Goal: Task Accomplishment & Management: Manage account settings

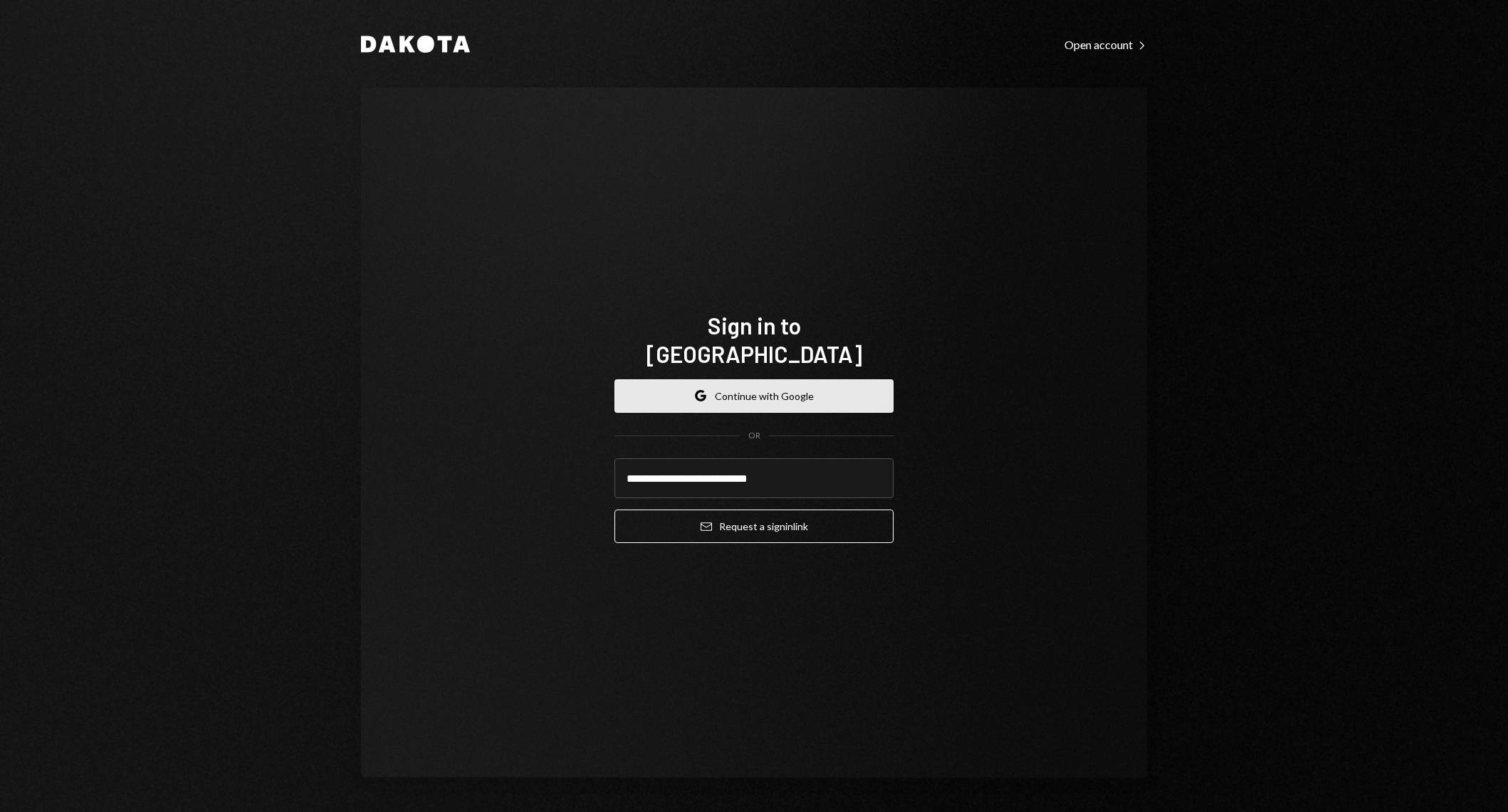
type input "**********"
click at [614, 510] on button "Email Request a sign in link" at bounding box center [754, 526] width 279 height 34
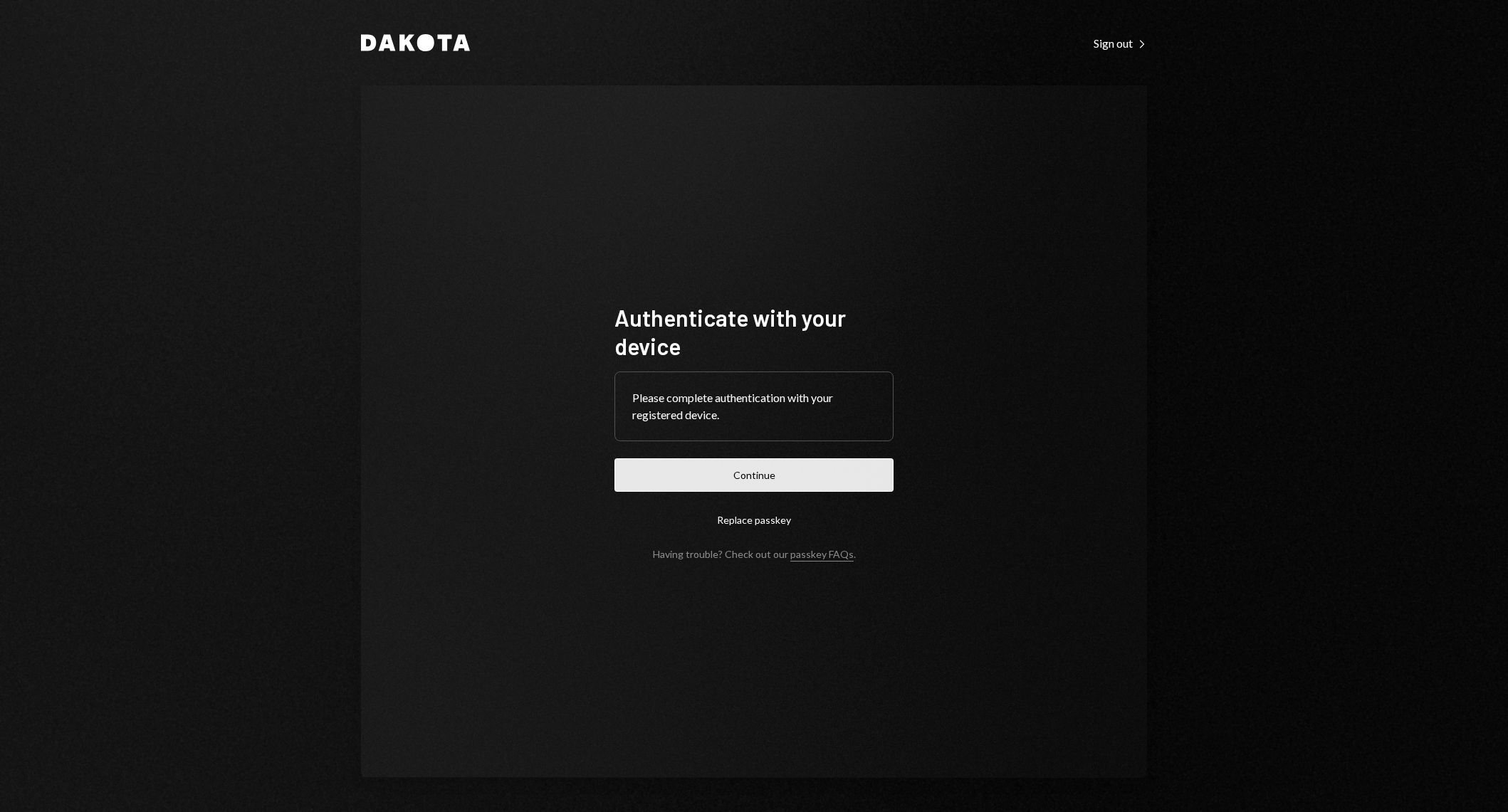
click at [821, 470] on button "Continue" at bounding box center [754, 475] width 279 height 34
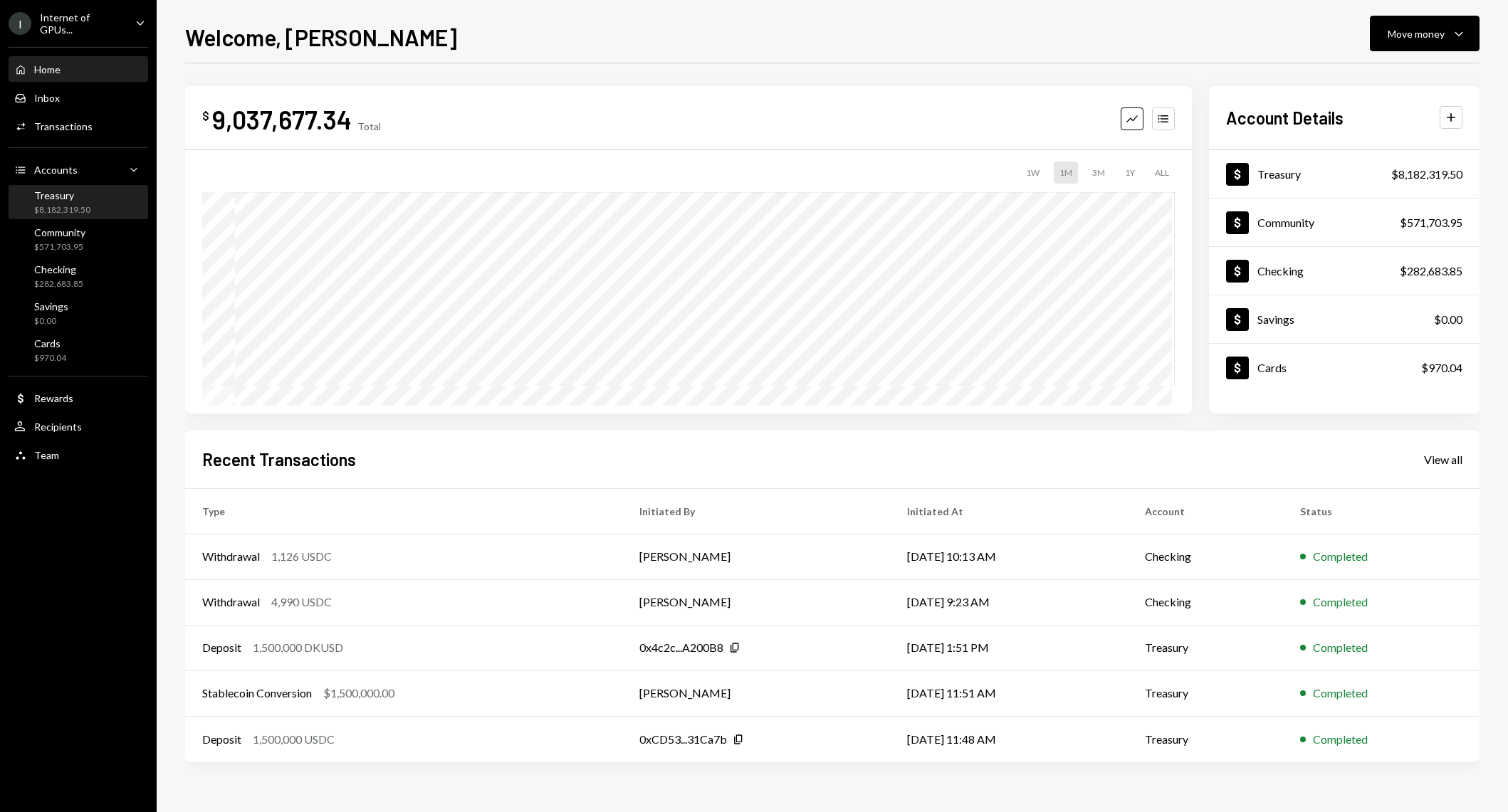
click at [95, 202] on div "Treasury $8,182,319.50" at bounding box center [78, 203] width 128 height 27
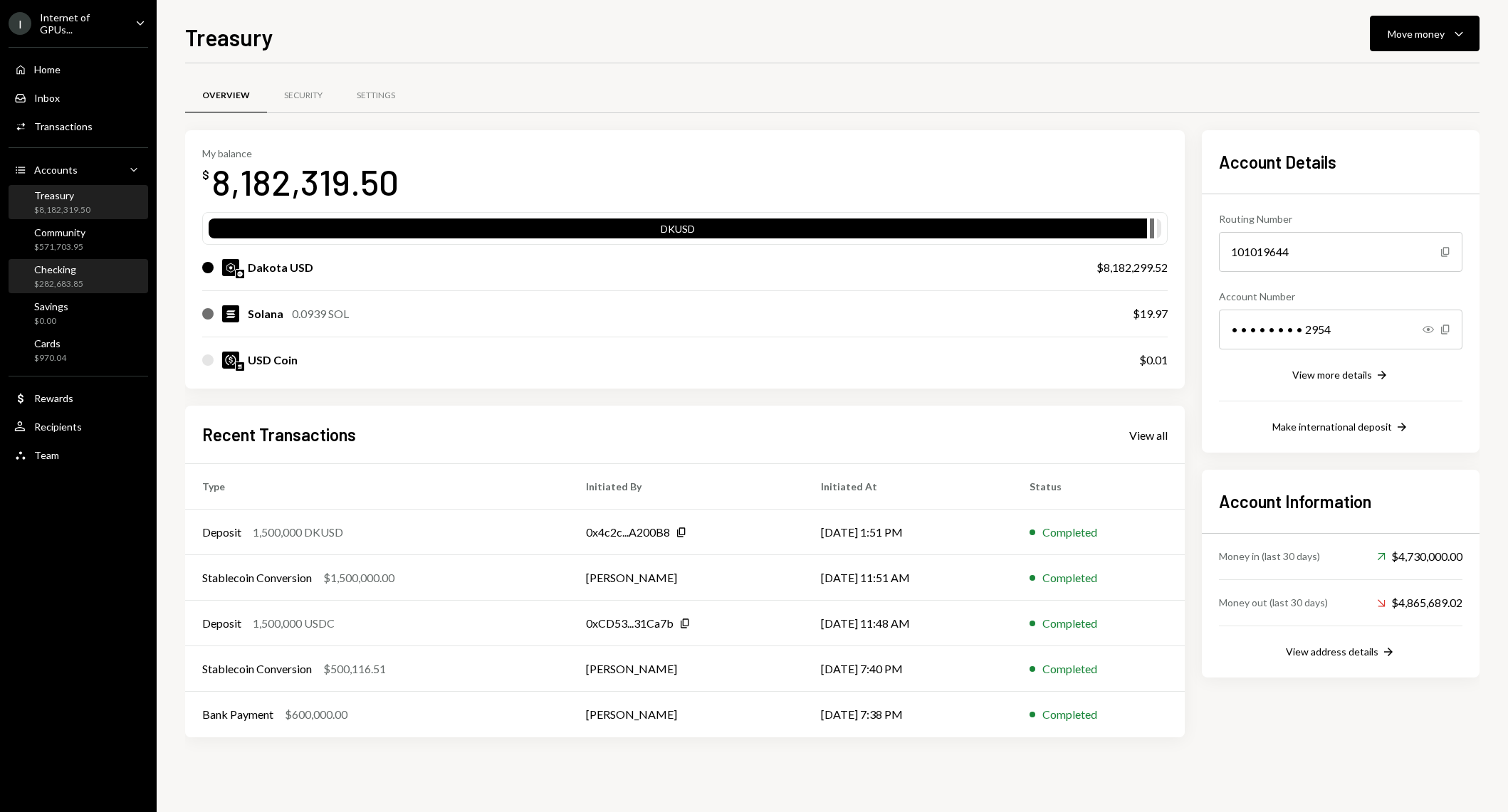
click at [87, 279] on div "Checking $282,683.85" at bounding box center [78, 276] width 128 height 27
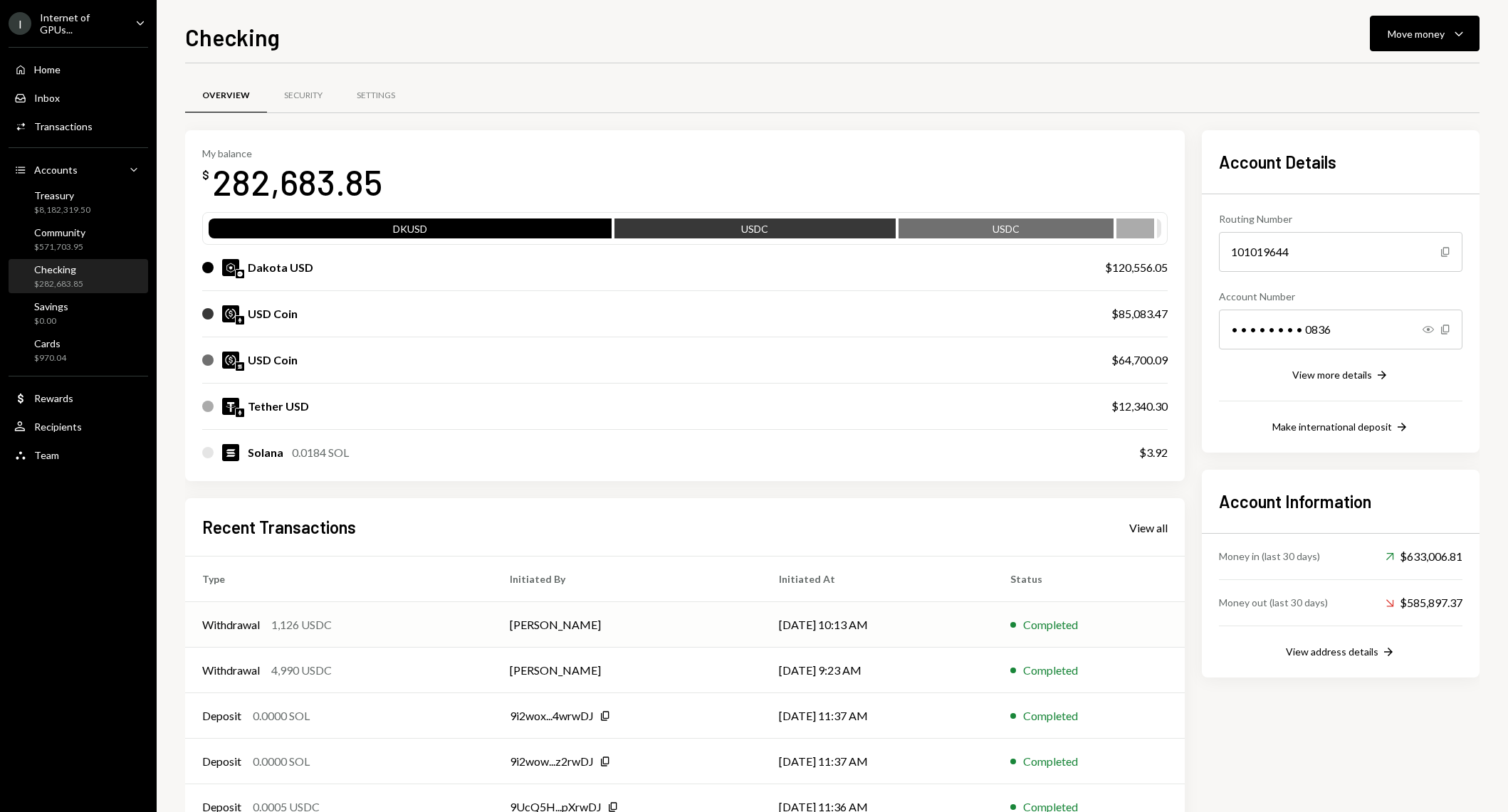
click at [430, 621] on div "Withdrawal 1,126 USDC" at bounding box center [339, 625] width 274 height 17
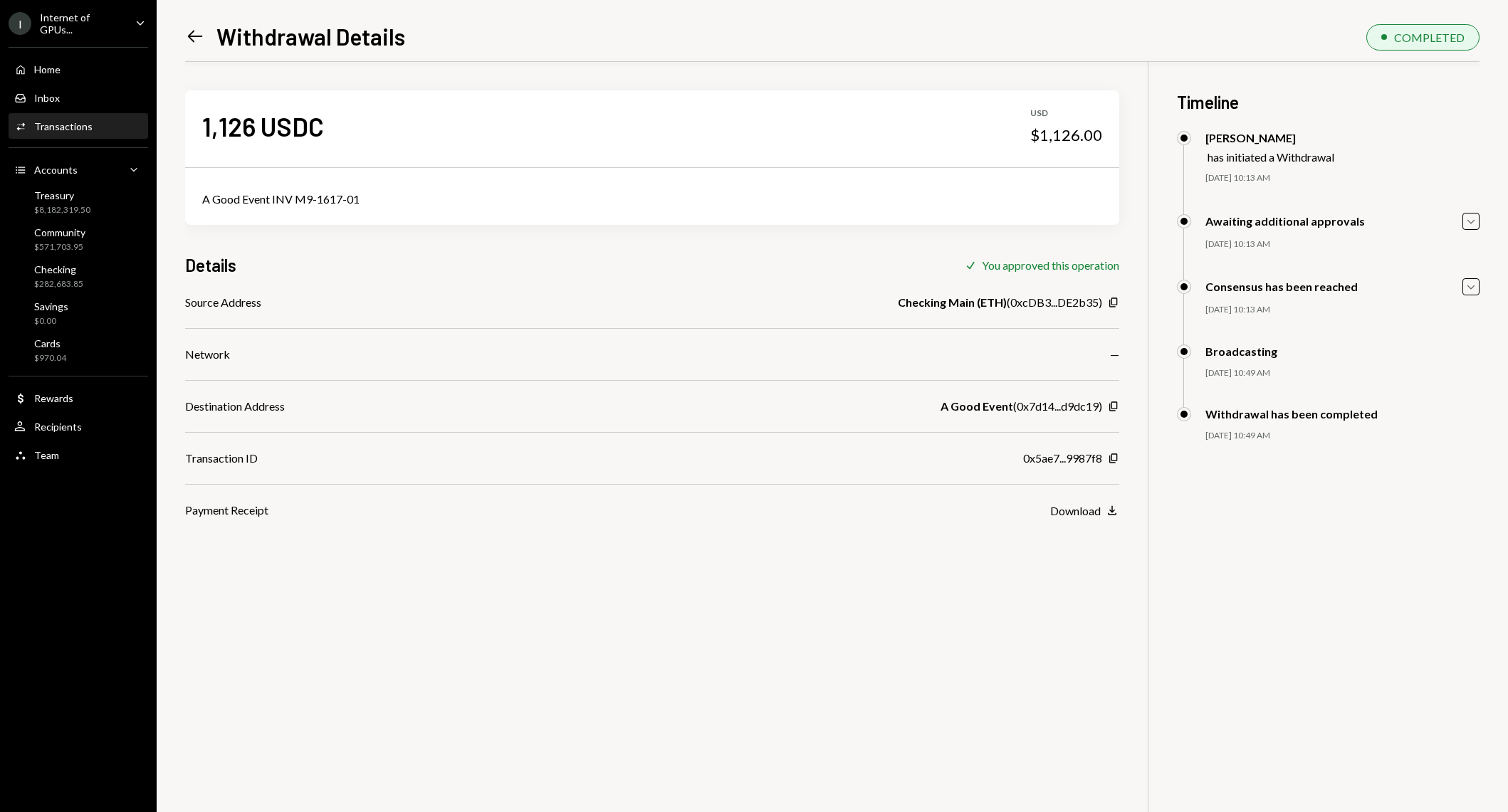
scroll to position [62, 0]
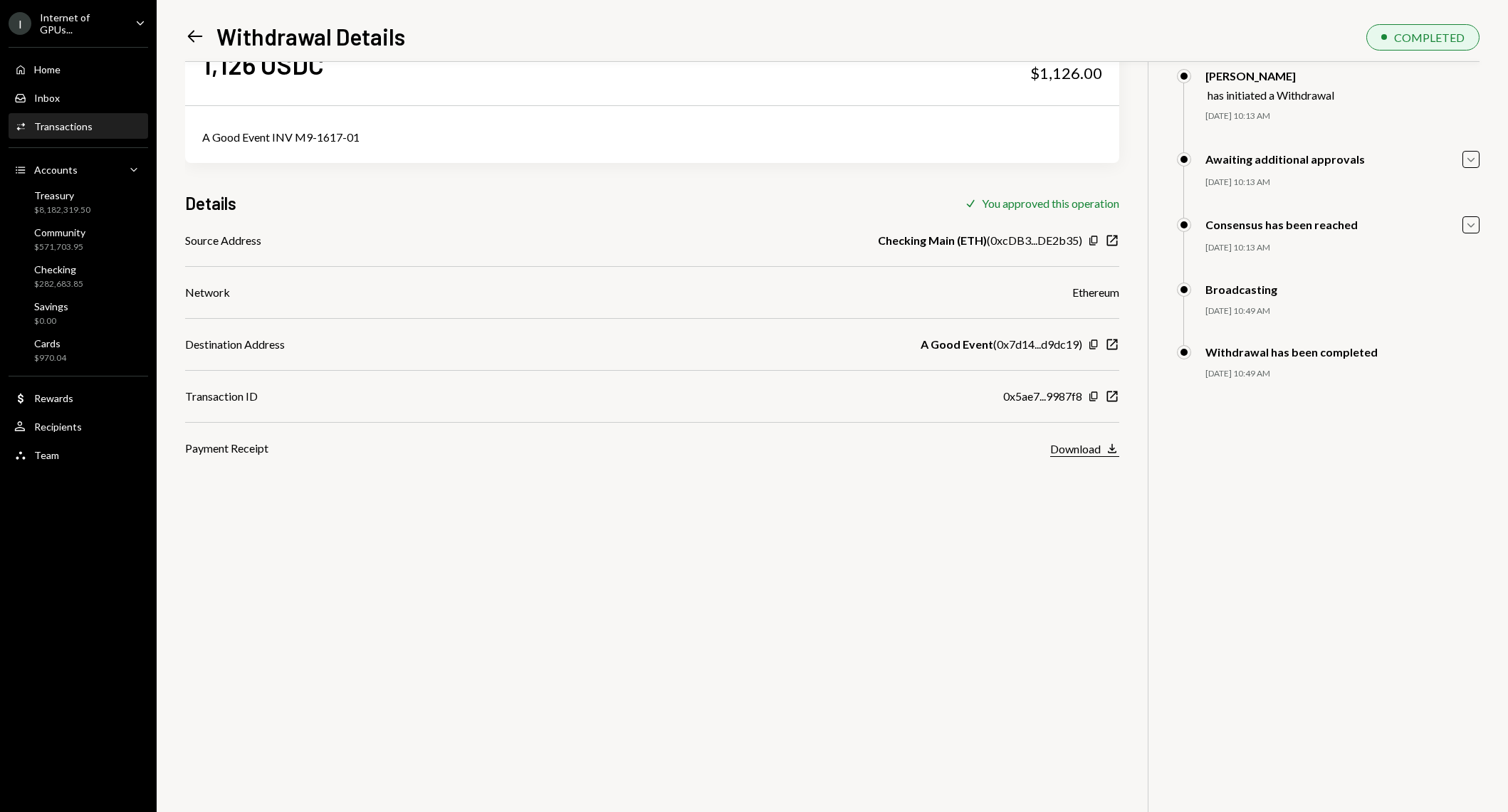
click at [1067, 446] on div "Download" at bounding box center [1075, 448] width 51 height 13
